Goal: Task Accomplishment & Management: Use online tool/utility

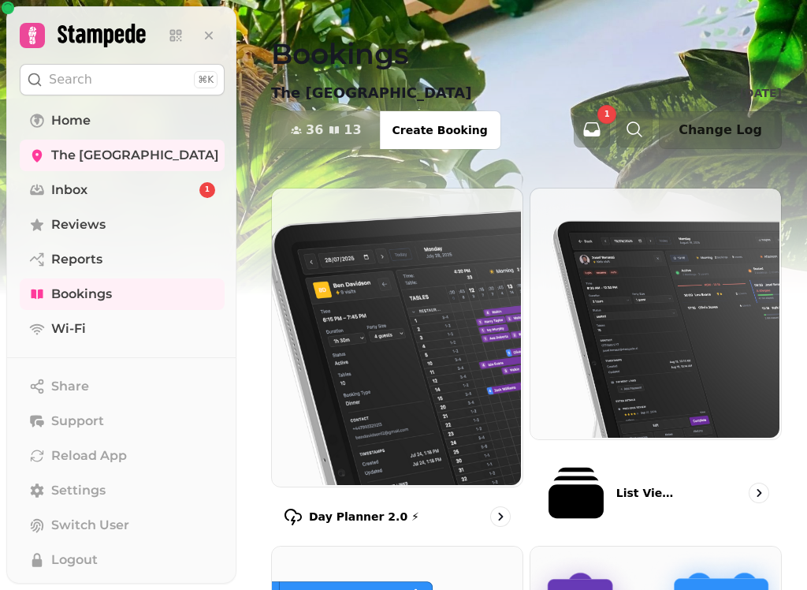
click at [417, 393] on img at bounding box center [395, 336] width 251 height 298
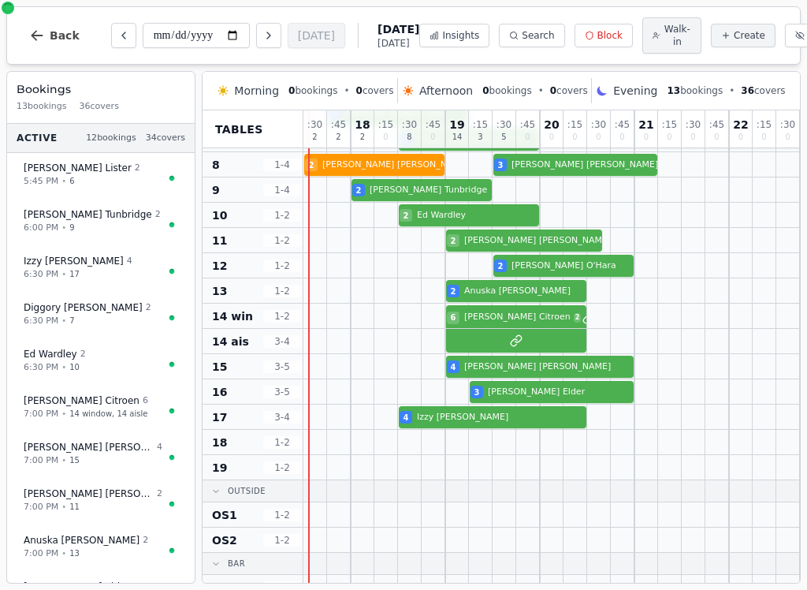
scroll to position [250, 0]
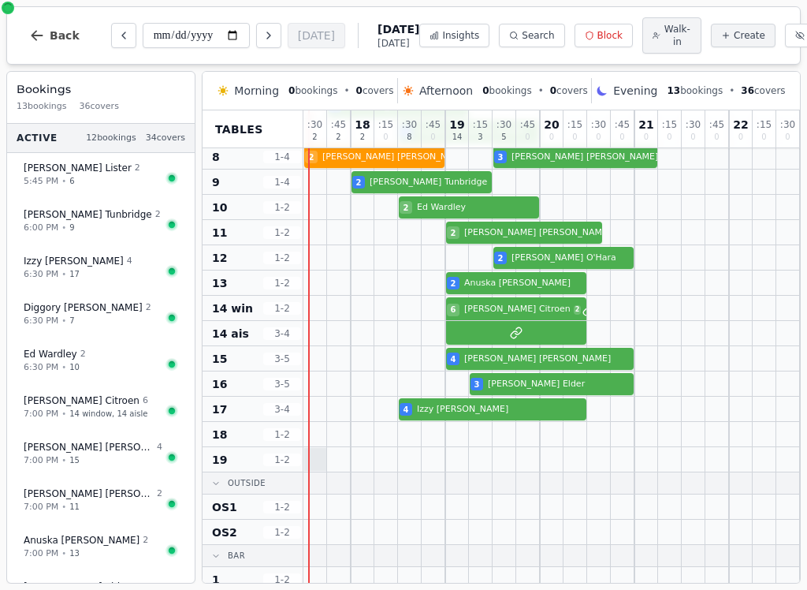
click at [321, 461] on div at bounding box center [315, 459] width 23 height 23
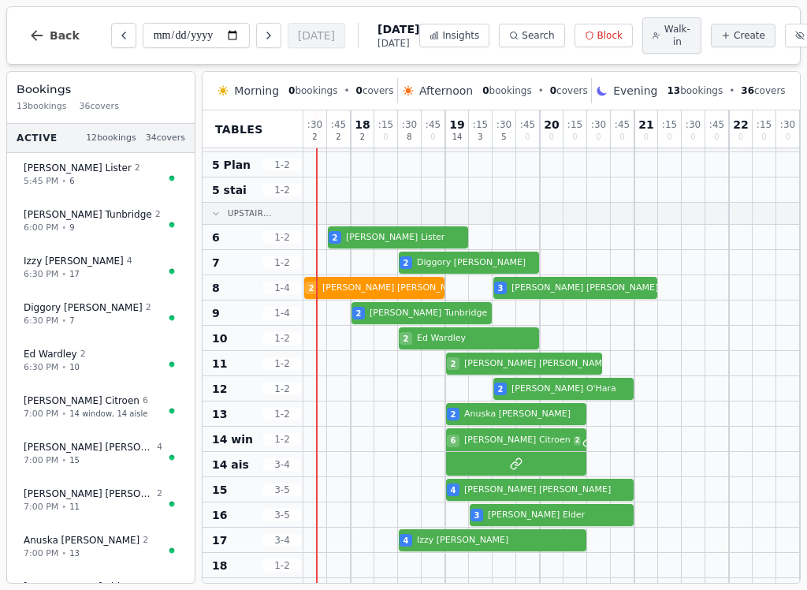
scroll to position [119, 0]
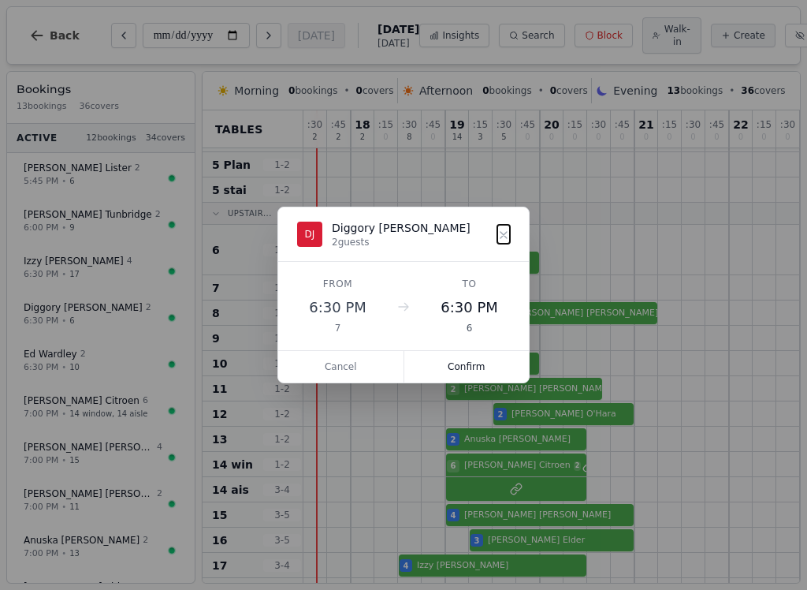
click at [510, 374] on button "Confirm" at bounding box center [466, 367] width 125 height 32
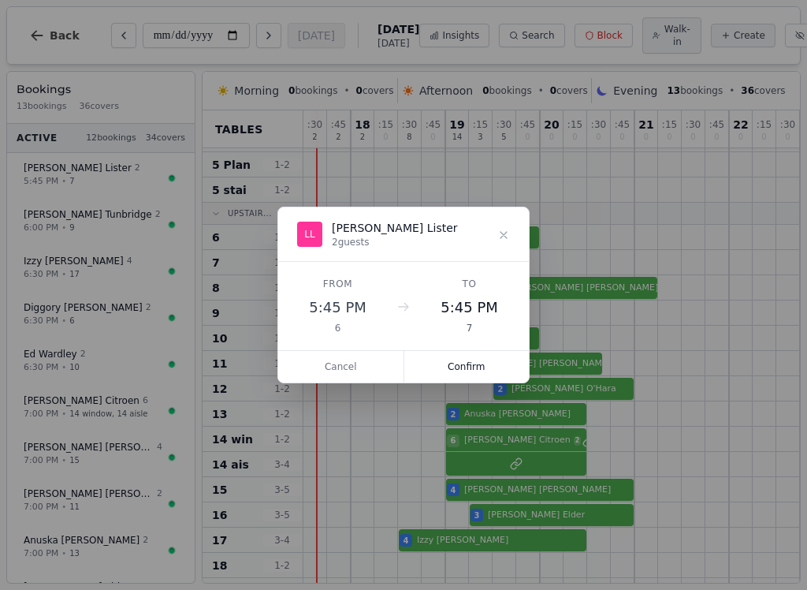
click at [488, 374] on button "Confirm" at bounding box center [466, 367] width 125 height 32
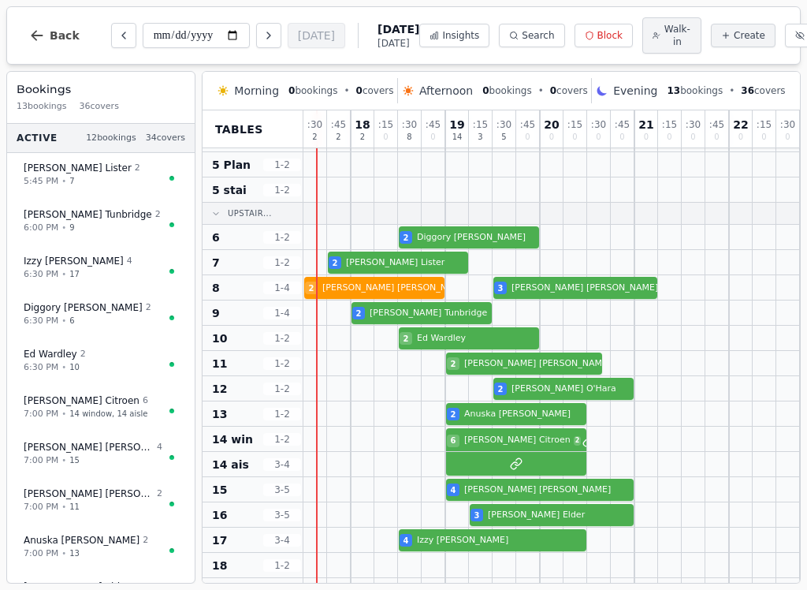
click at [664, 40] on span "Walk-in" at bounding box center [678, 35] width 28 height 25
select select "****"
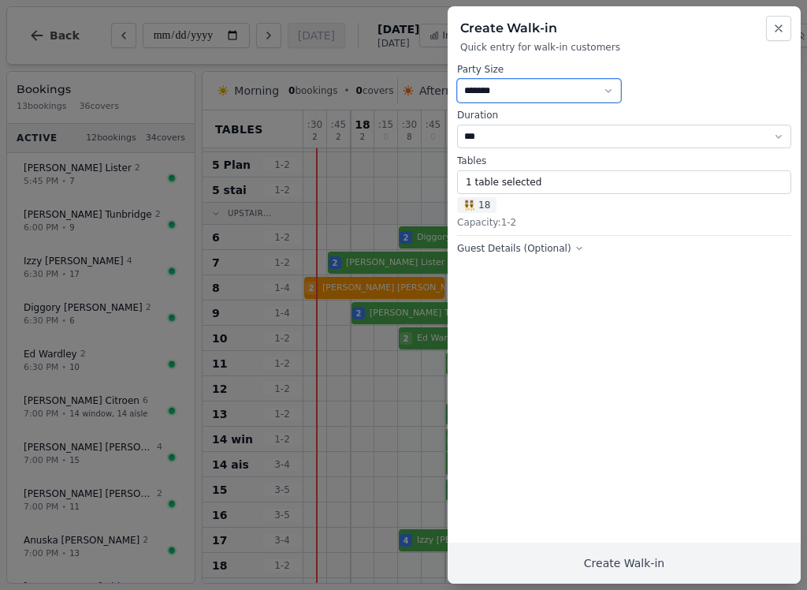
click at [608, 91] on select "* ***** * ****** * ****** * ****** * ****** * ****** * ****** * ****** * ******…" at bounding box center [539, 91] width 164 height 24
select select "*"
click at [767, 188] on button "1 table selected" at bounding box center [624, 182] width 334 height 24
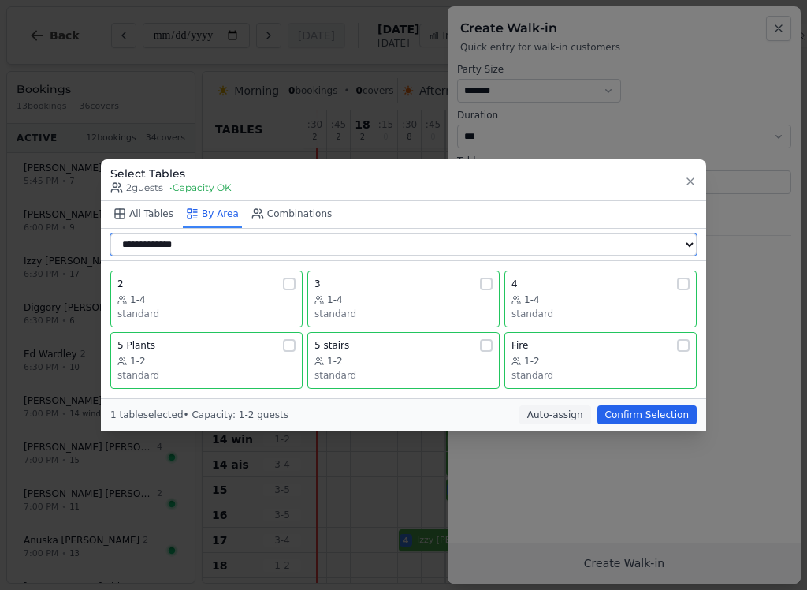
click at [204, 246] on select "**********" at bounding box center [403, 244] width 587 height 22
select select "**********"
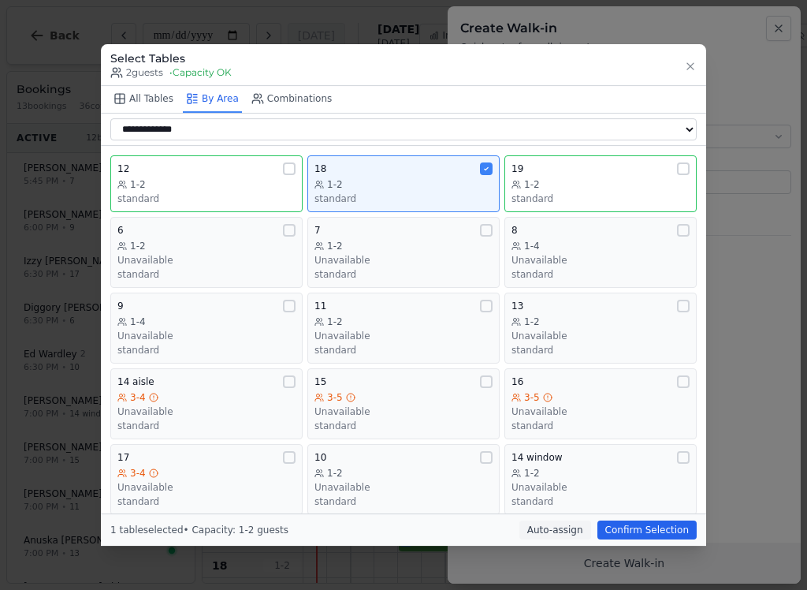
click at [471, 169] on div "18 1-2 standard" at bounding box center [404, 183] width 178 height 43
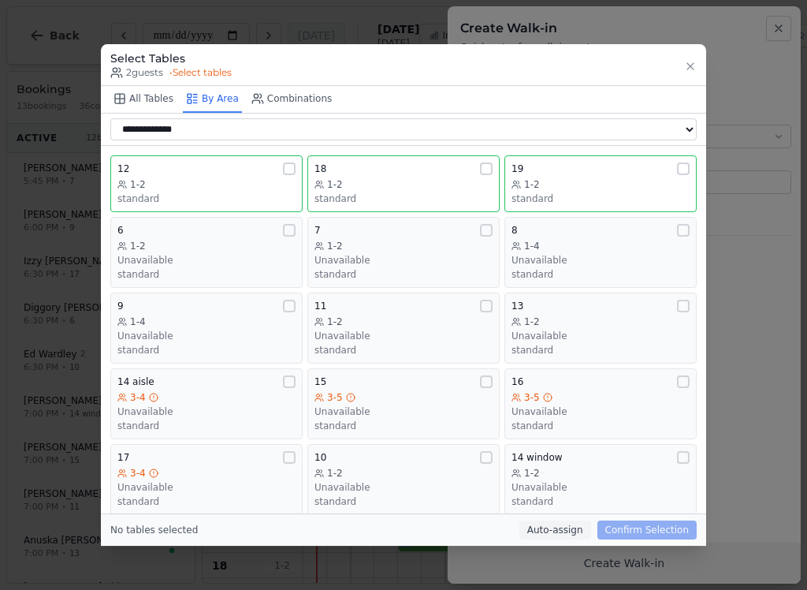
click at [446, 319] on div "1-2" at bounding box center [404, 321] width 178 height 13
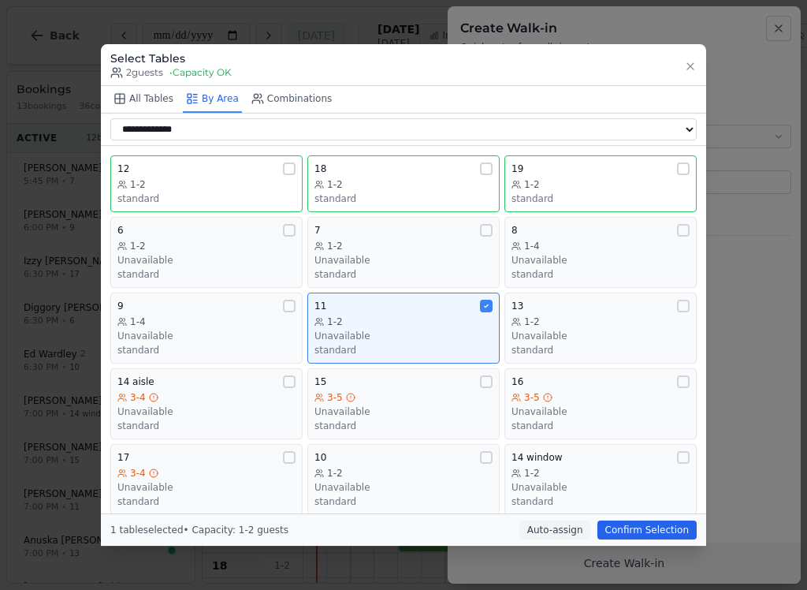
click at [662, 531] on button "Confirm Selection" at bounding box center [647, 529] width 99 height 19
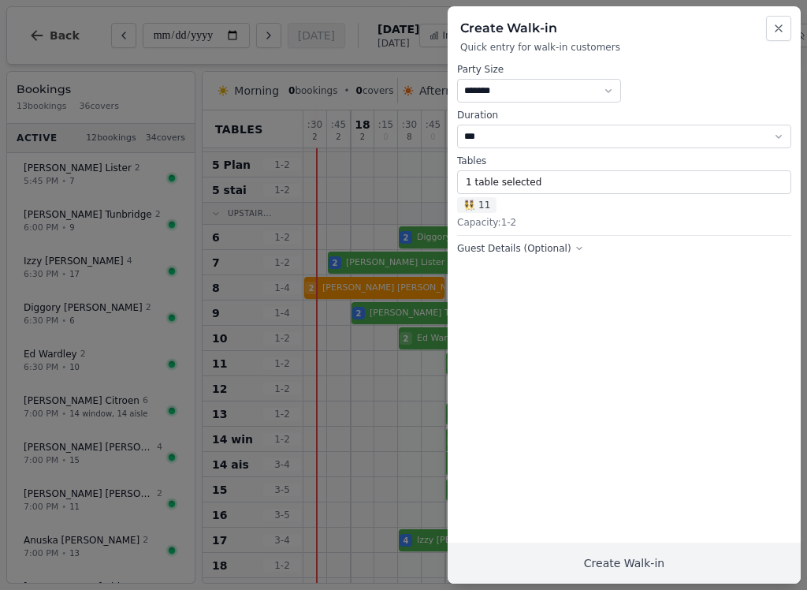
click at [654, 569] on button "Create Walk-in" at bounding box center [624, 562] width 353 height 41
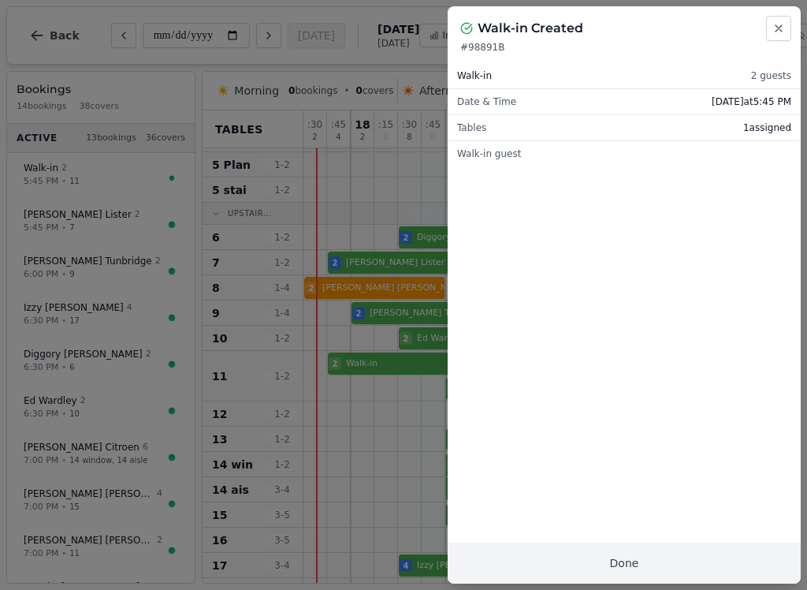
click at [639, 564] on button "Done" at bounding box center [624, 562] width 353 height 41
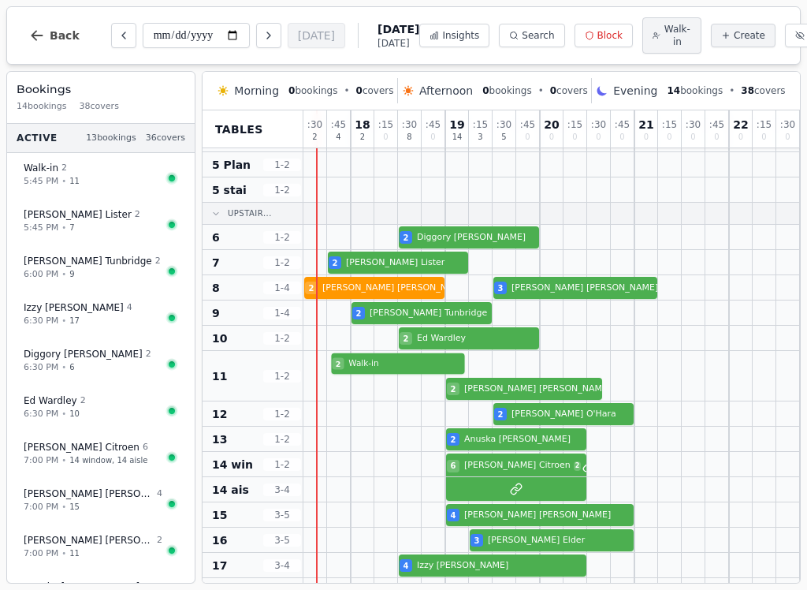
select select "****"
select select "*"
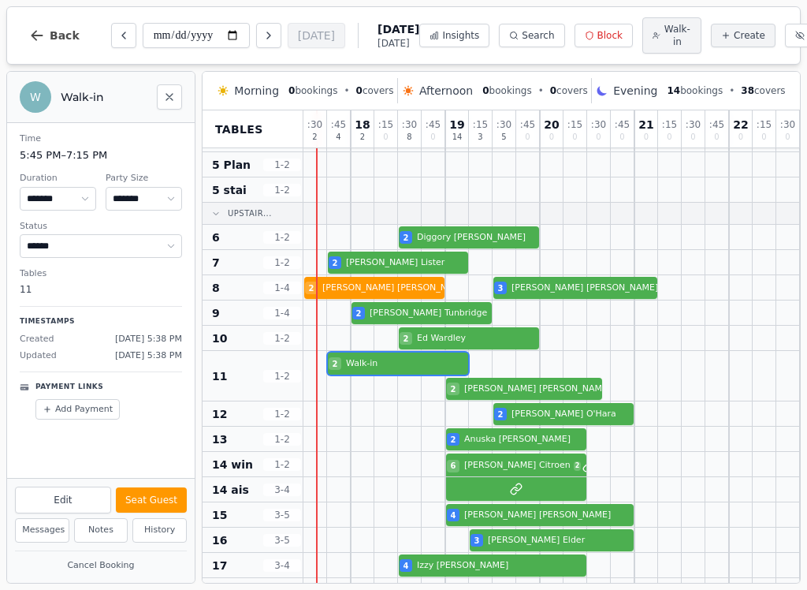
click at [177, 499] on button "Seat Guest" at bounding box center [151, 499] width 71 height 25
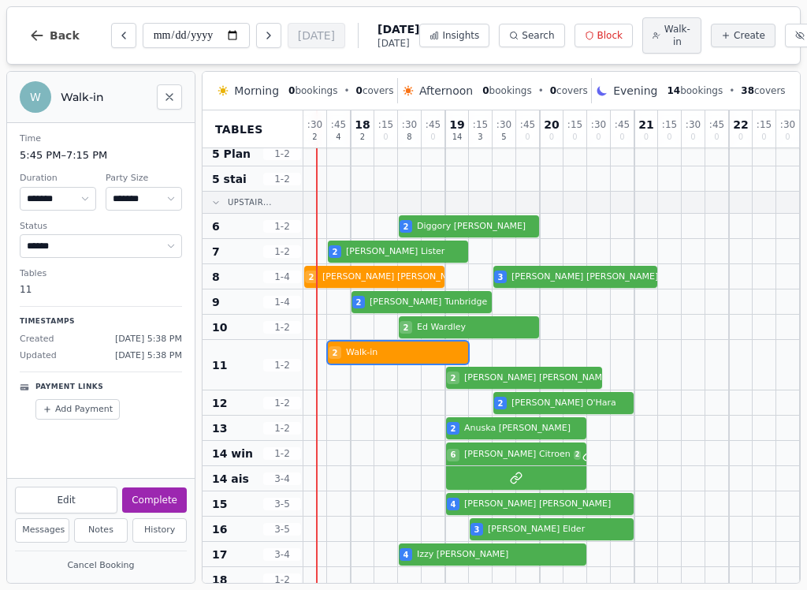
scroll to position [131, 0]
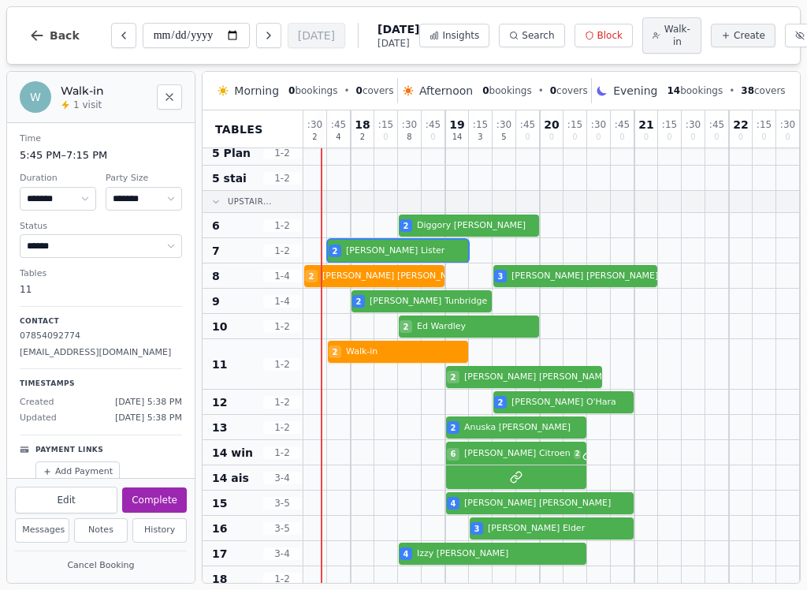
click at [379, 255] on div "2 [PERSON_NAME]" at bounding box center [576, 250] width 544 height 25
click at [168, 503] on button "Seat Guest" at bounding box center [151, 499] width 71 height 25
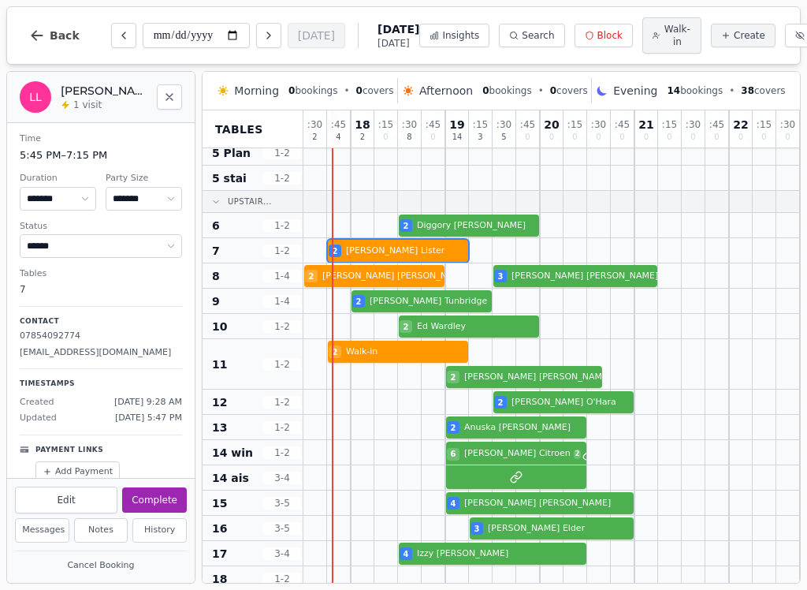
click at [158, 103] on button "Close" at bounding box center [169, 96] width 25 height 25
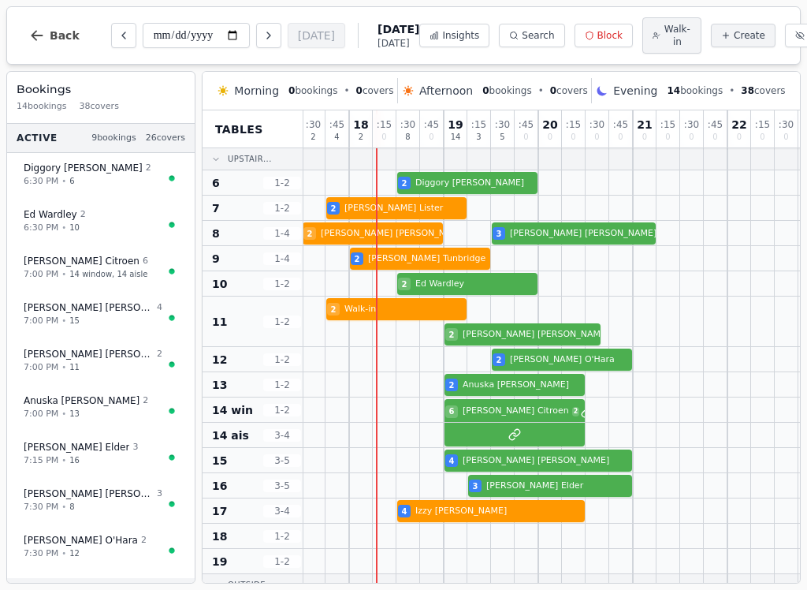
scroll to position [174, 2]
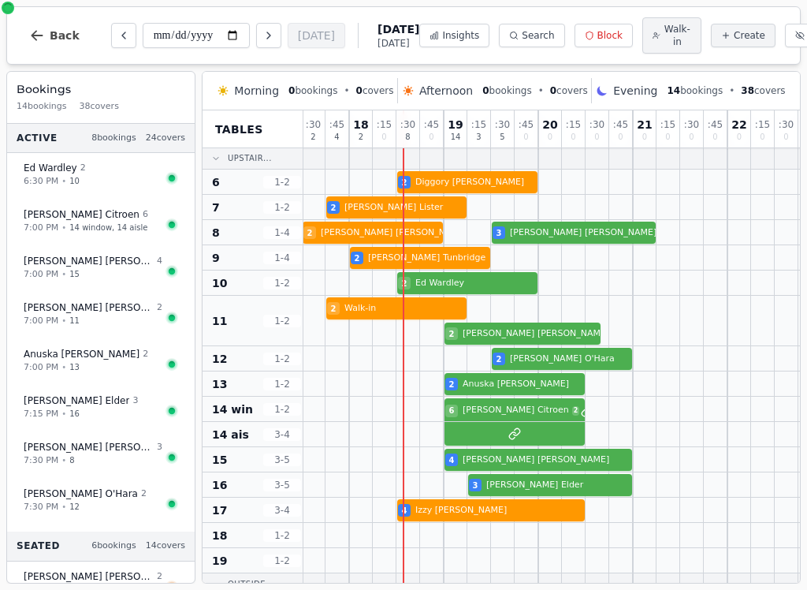
select select "****"
select select "*"
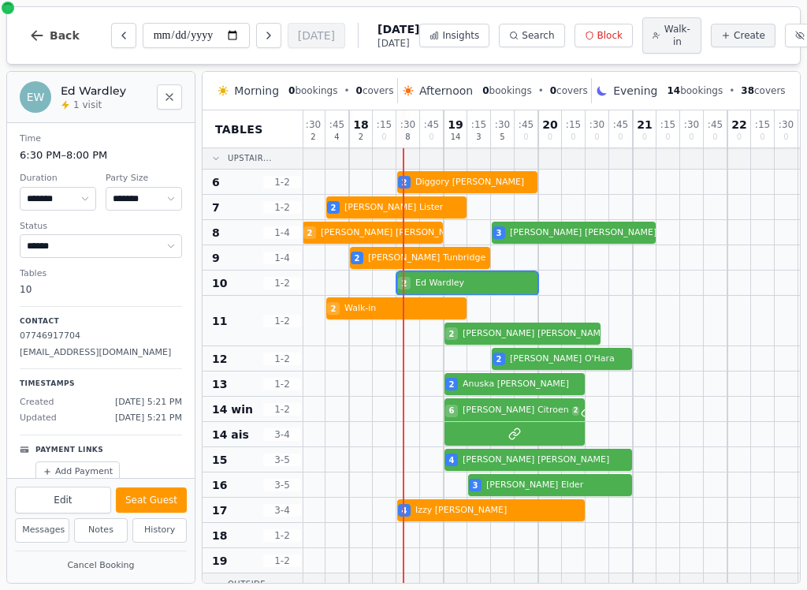
click at [180, 507] on button "Seat Guest" at bounding box center [151, 499] width 71 height 25
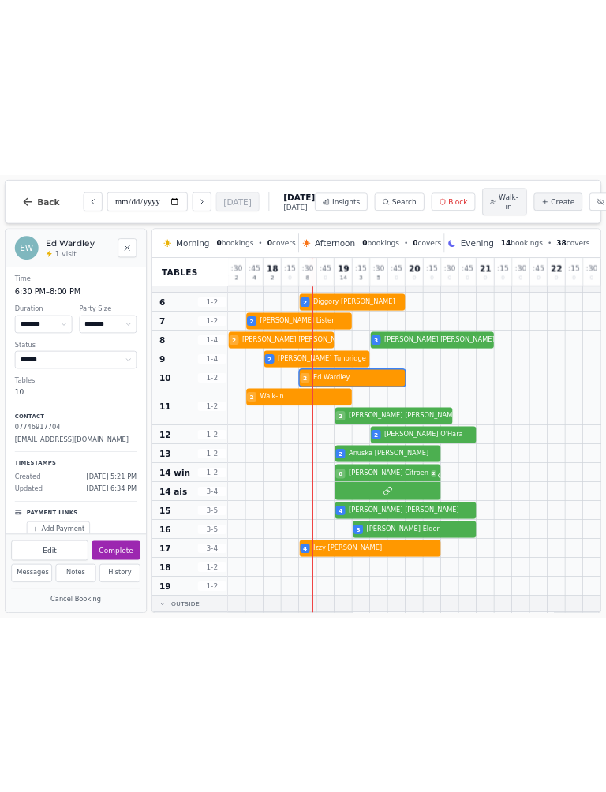
scroll to position [188, 0]
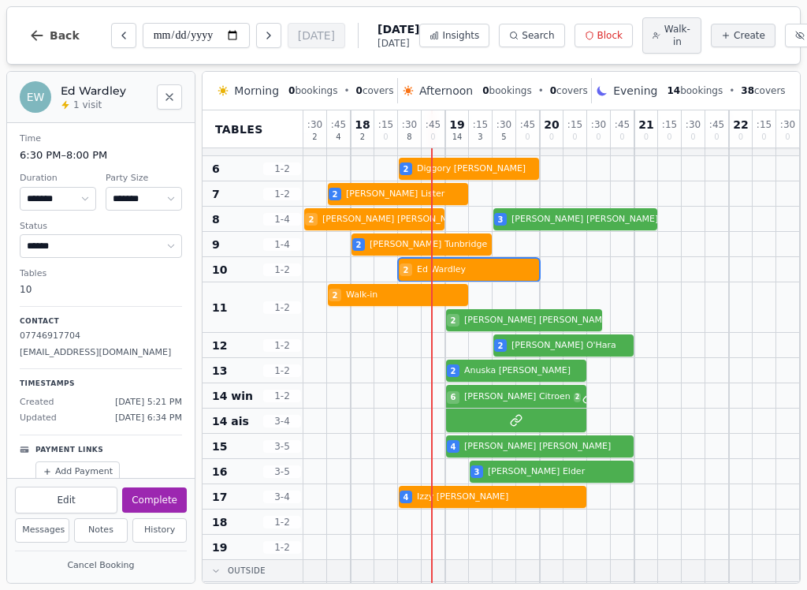
click at [549, 374] on div "2 [PERSON_NAME]" at bounding box center [576, 370] width 544 height 25
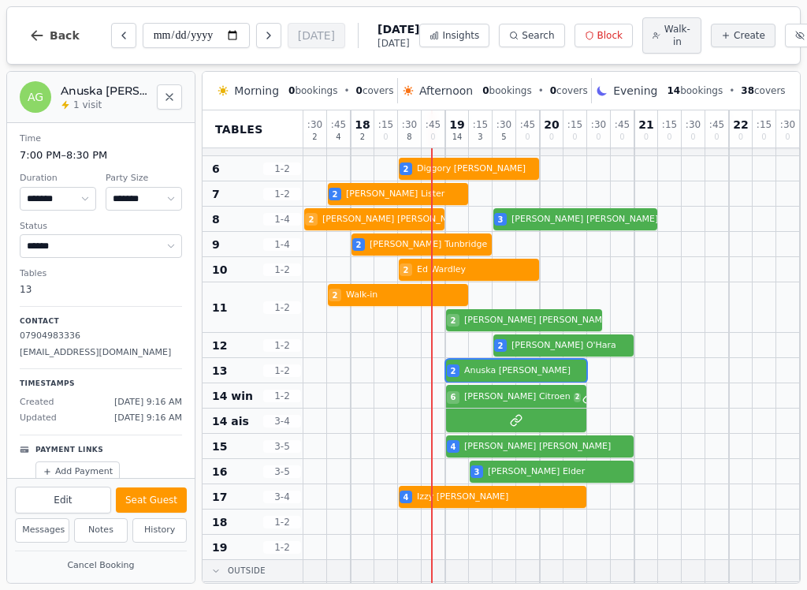
click at [175, 497] on button "Seat Guest" at bounding box center [151, 499] width 71 height 25
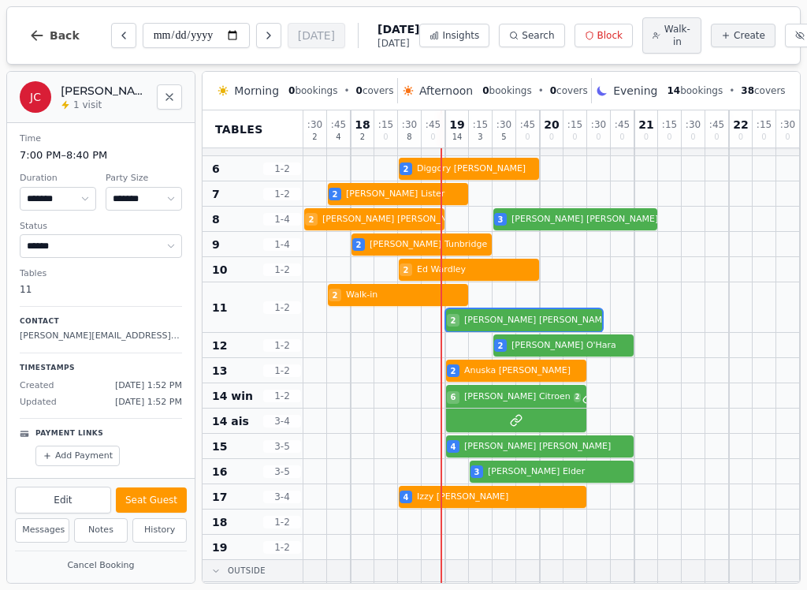
click at [535, 310] on div at bounding box center [528, 307] width 24 height 50
click at [166, 503] on button "Seat Guest" at bounding box center [151, 499] width 71 height 25
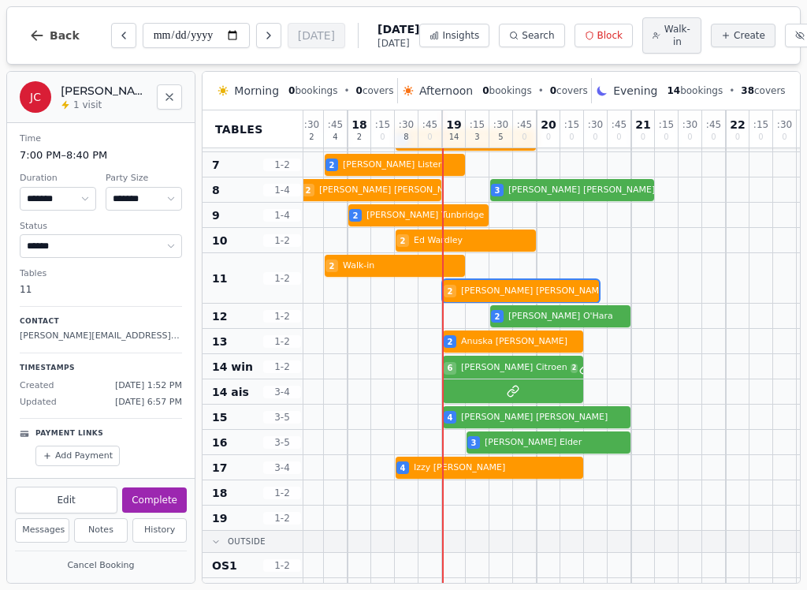
scroll to position [217, 2]
click at [616, 425] on div "4 [PERSON_NAME]" at bounding box center [573, 416] width 544 height 25
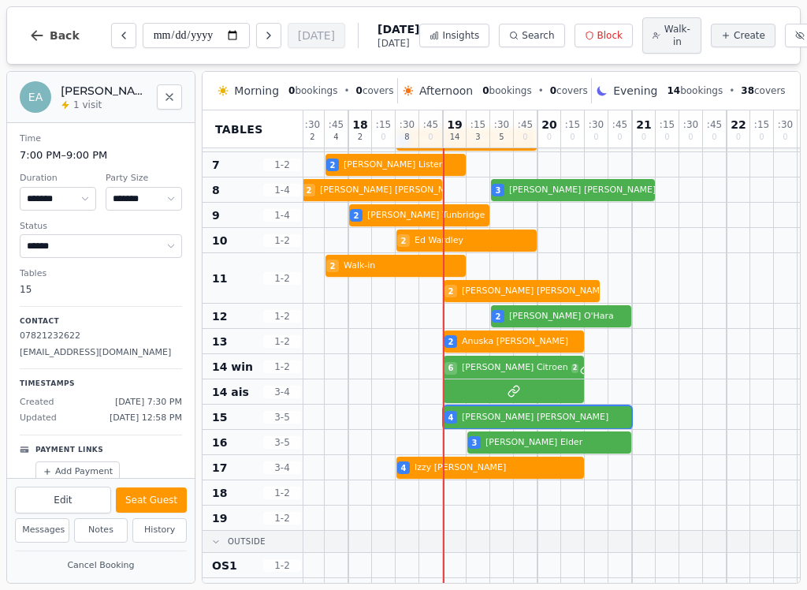
click at [195, 496] on div "EA [PERSON_NAME] 4 guests Date : [DATE] Time : 7:00 PM - 9:00 PM Keep Booking C…" at bounding box center [100, 327] width 189 height 512
click at [148, 507] on button "Seat Guest" at bounding box center [151, 499] width 71 height 25
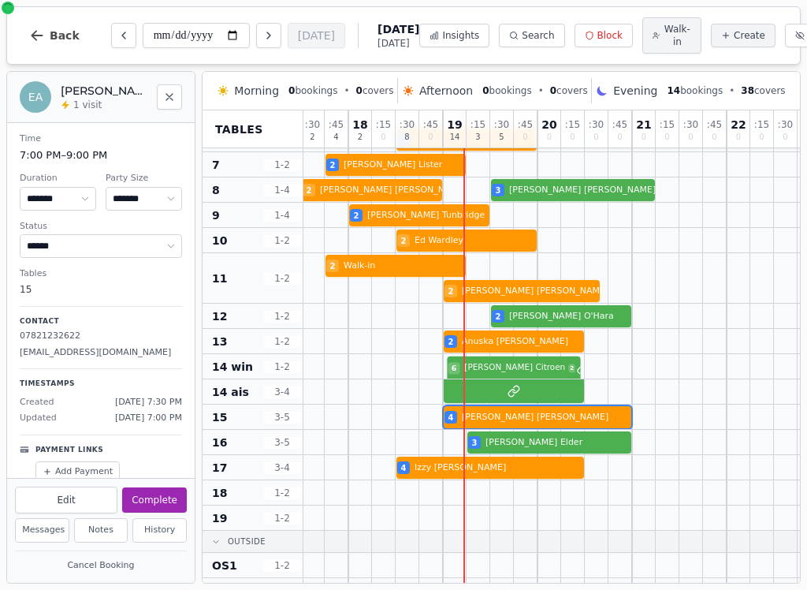
click at [505, 378] on div "6 [PERSON_NAME] 2" at bounding box center [573, 366] width 544 height 25
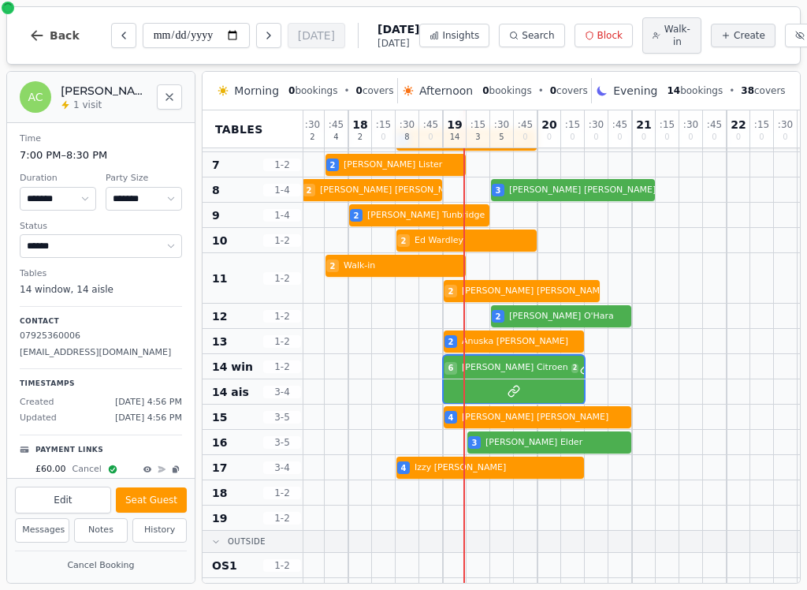
click at [164, 497] on button "Seat Guest" at bounding box center [151, 499] width 71 height 25
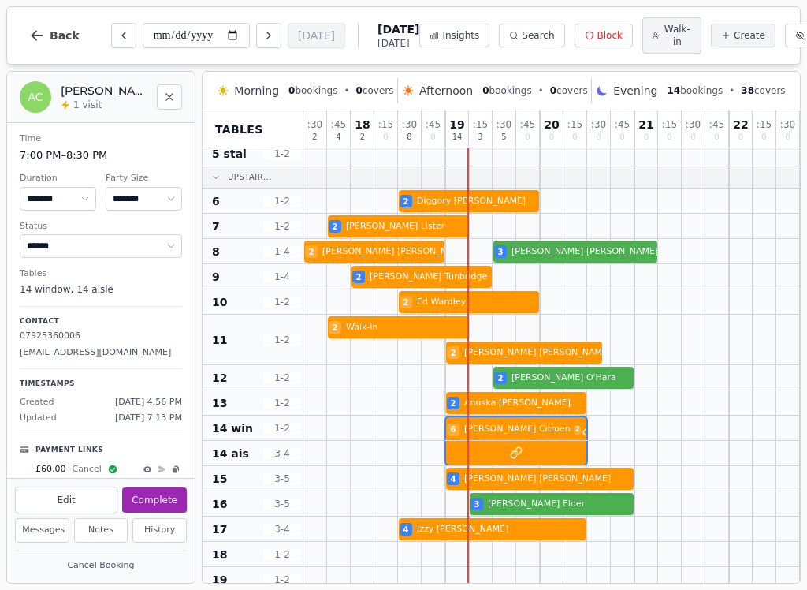
scroll to position [155, 0]
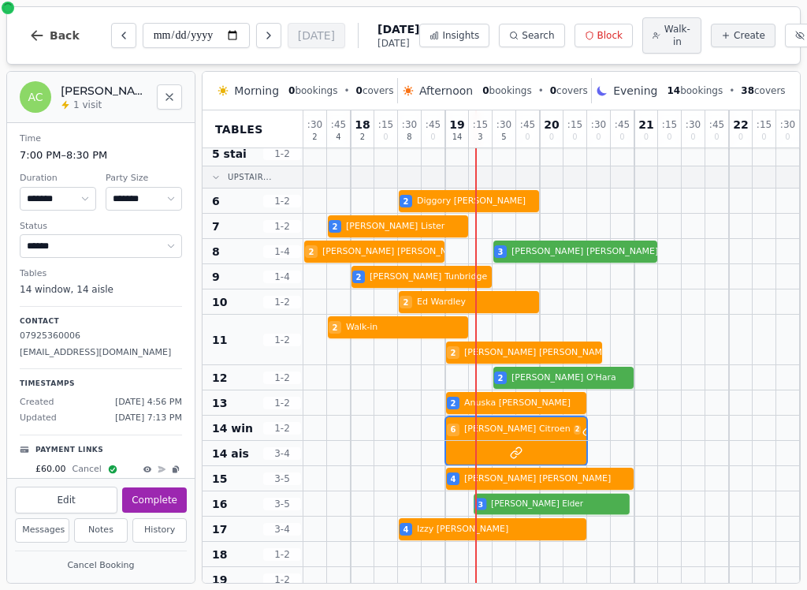
click at [630, 520] on div at bounding box center [623, 528] width 24 height 24
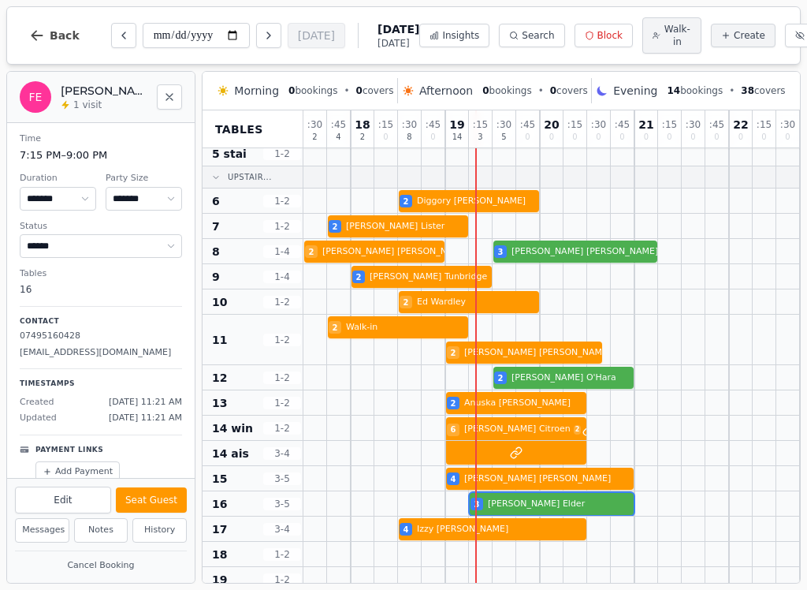
click at [177, 511] on button "Seat Guest" at bounding box center [151, 499] width 71 height 25
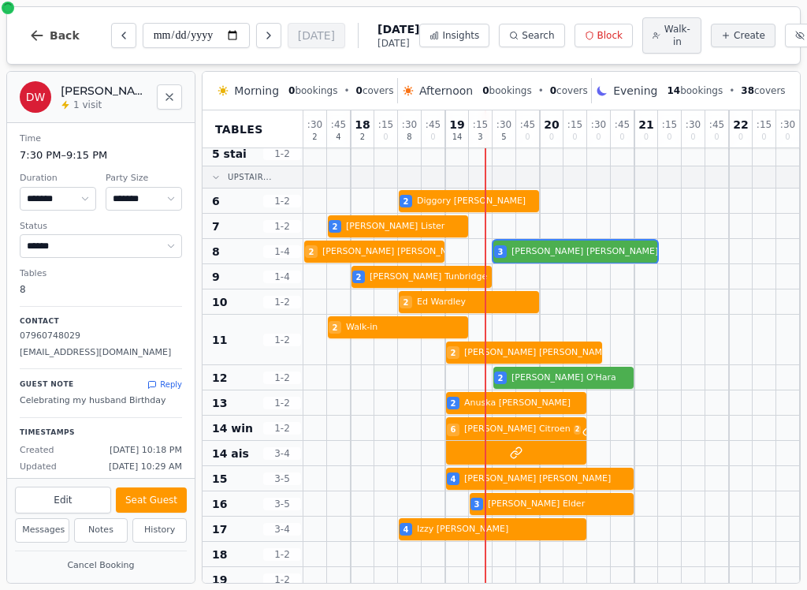
scroll to position [0, 0]
